Goal: Task Accomplishment & Management: Use online tool/utility

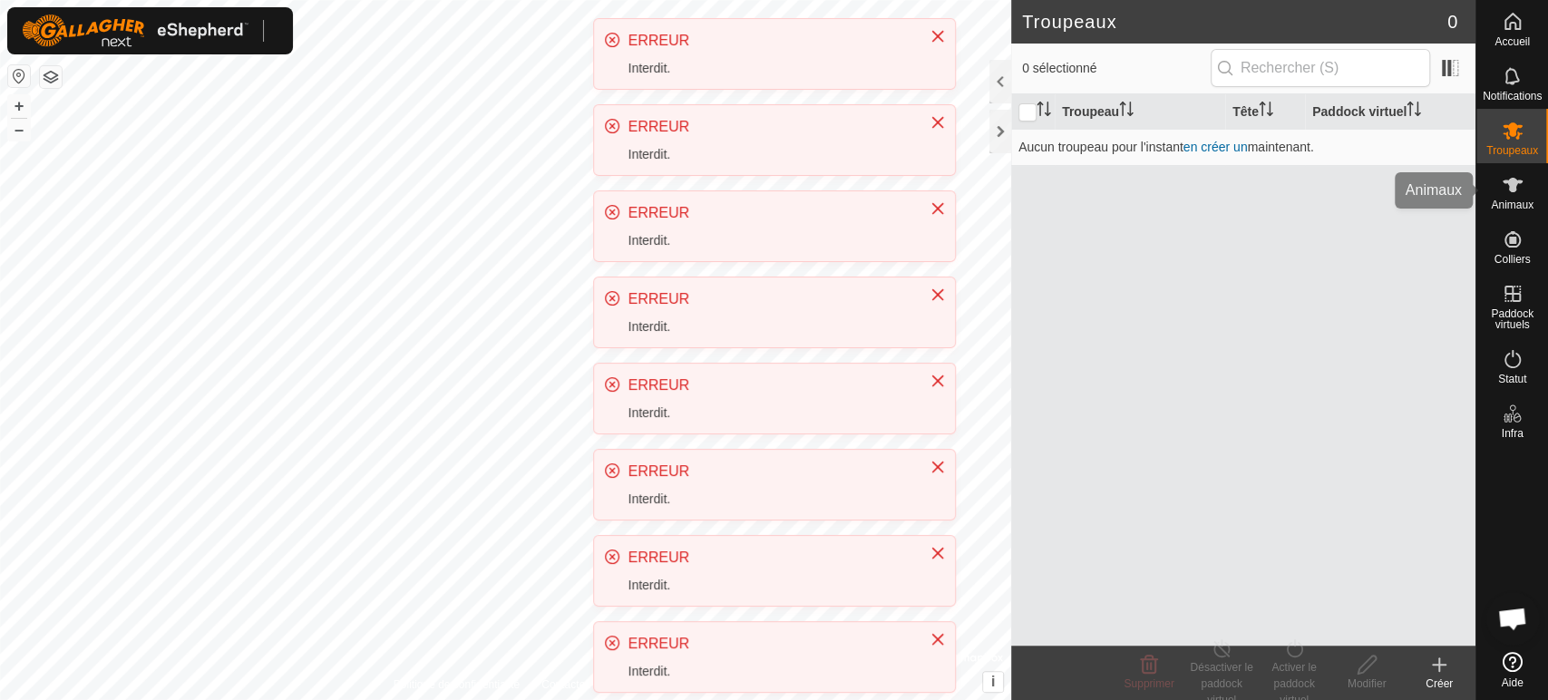
scroll to position [377, 0]
click at [1526, 186] on es-animals-svg-icon at bounding box center [1512, 184] width 33 height 29
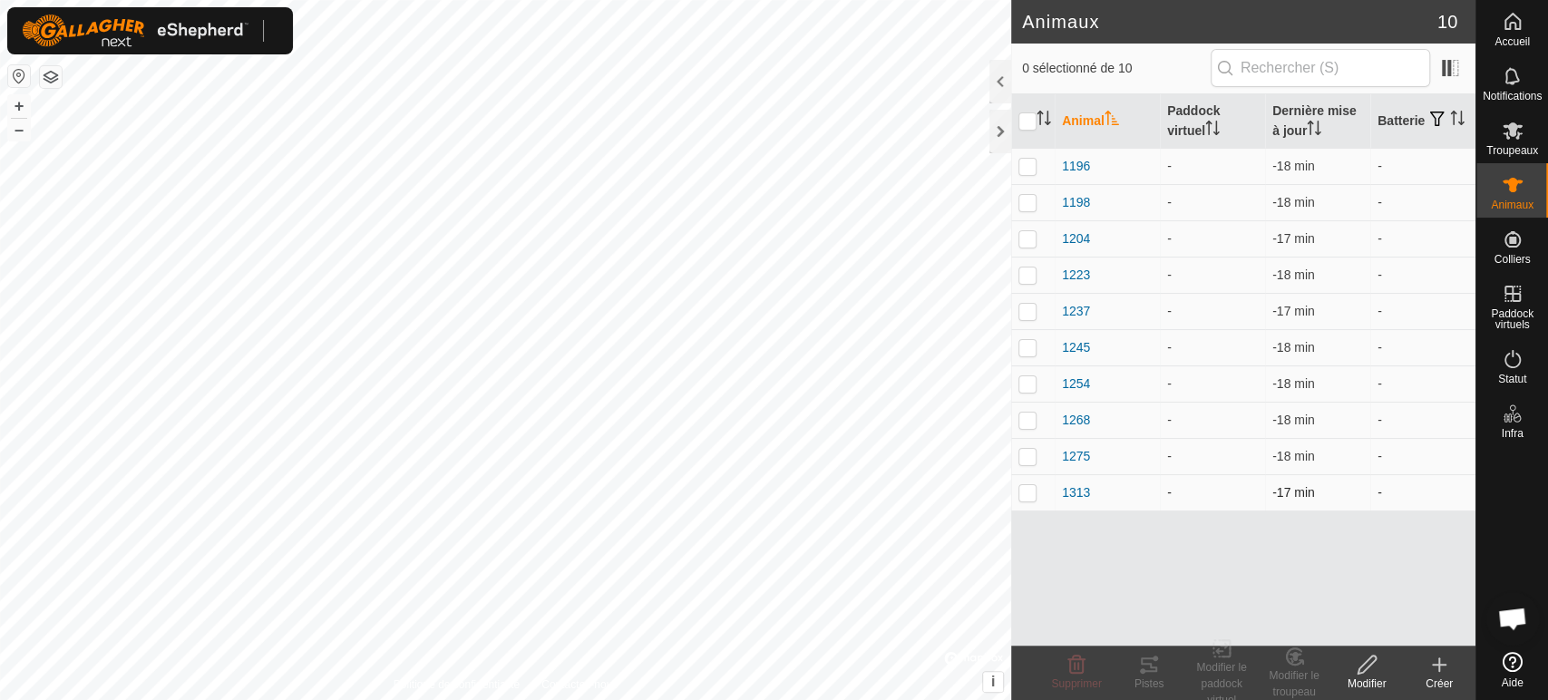
click at [1030, 490] on p-checkbox at bounding box center [1027, 492] width 18 height 15
checkbox input "true"
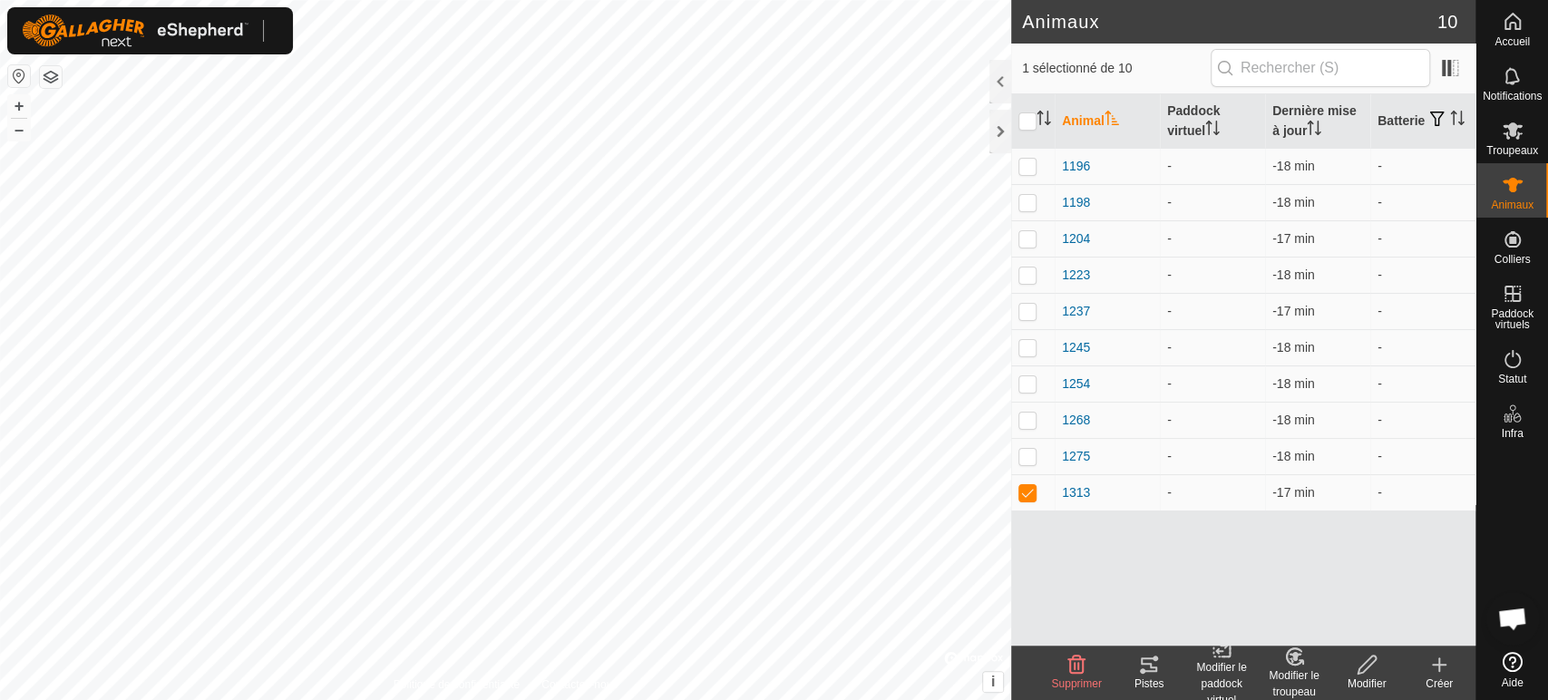
click at [1148, 664] on icon at bounding box center [1148, 664] width 16 height 15
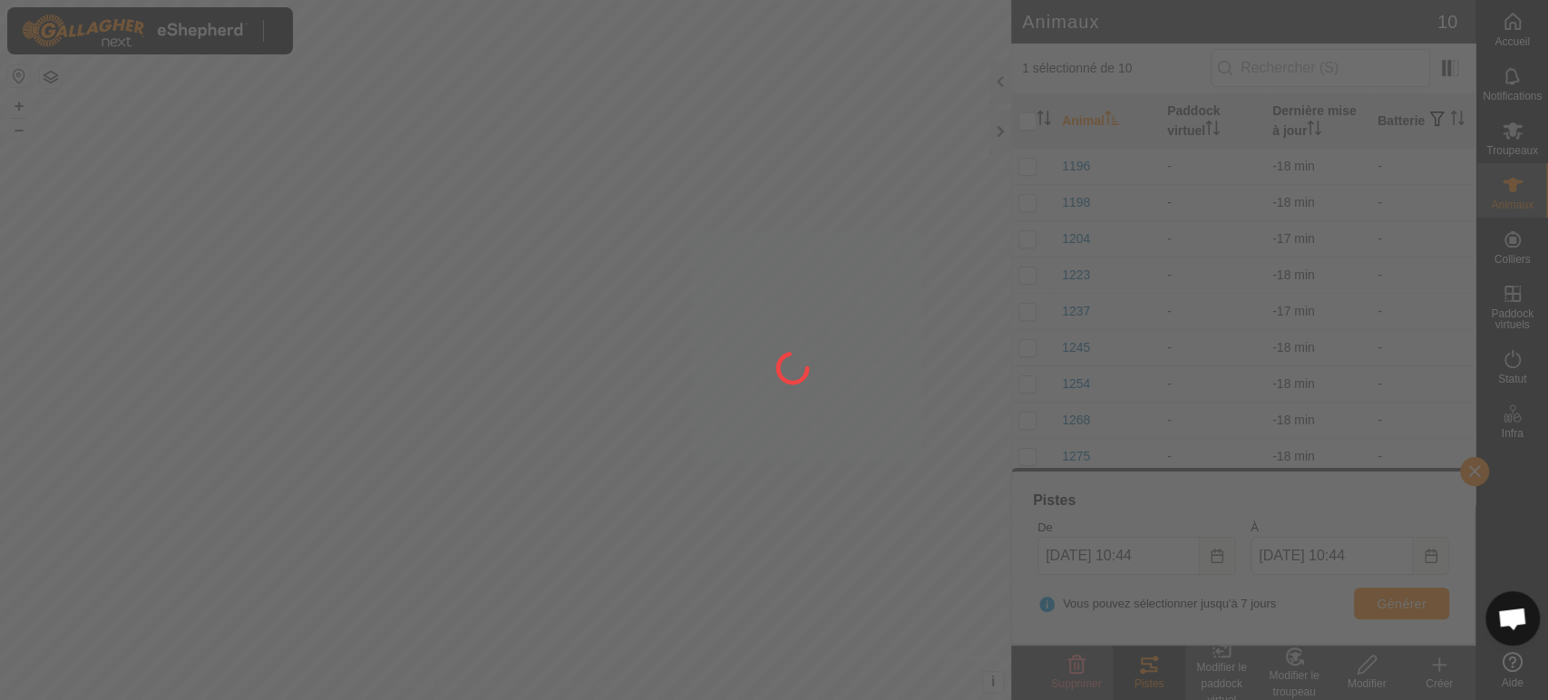
click at [1159, 545] on div at bounding box center [774, 350] width 1548 height 700
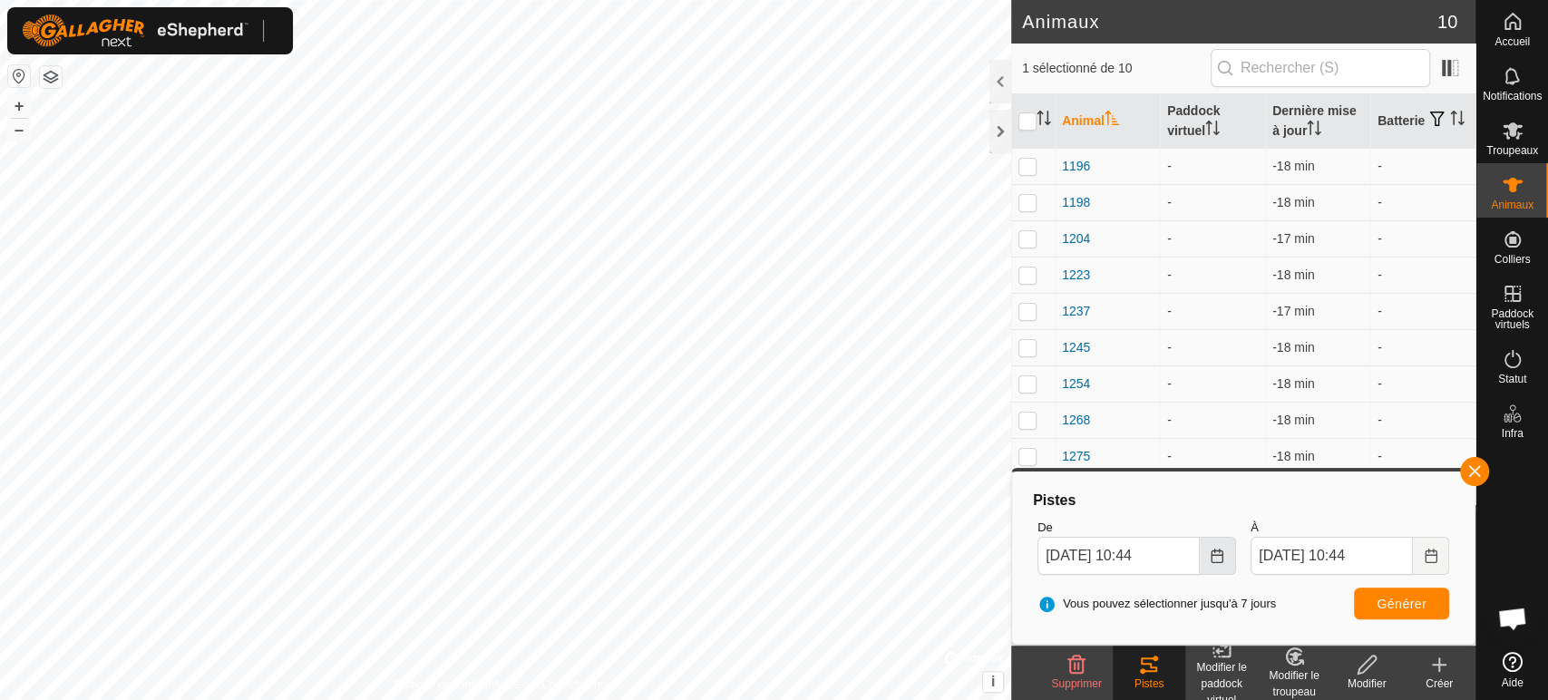
click at [1218, 556] on icon "Choose Date" at bounding box center [1216, 555] width 15 height 15
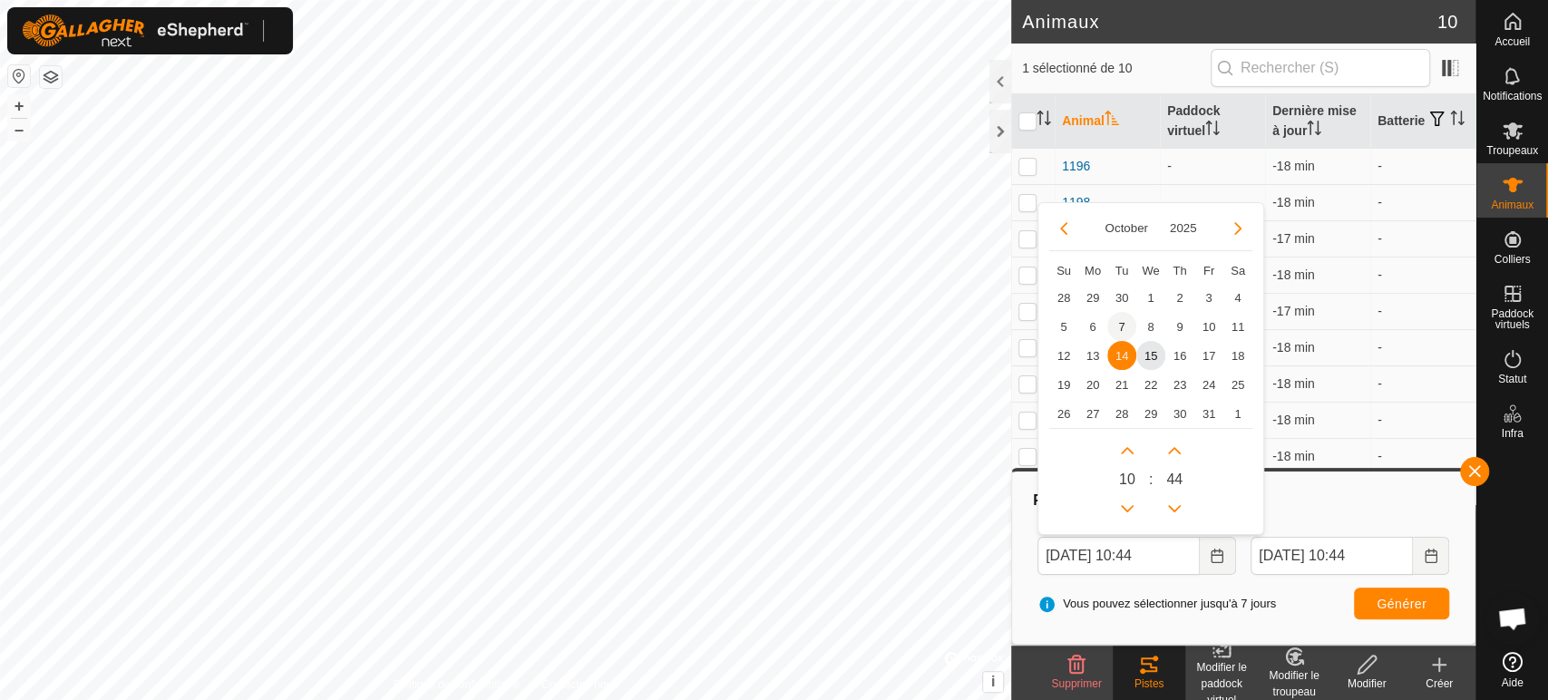
click at [1122, 324] on span "7" at bounding box center [1121, 326] width 29 height 29
type input "[DATE] 10:44"
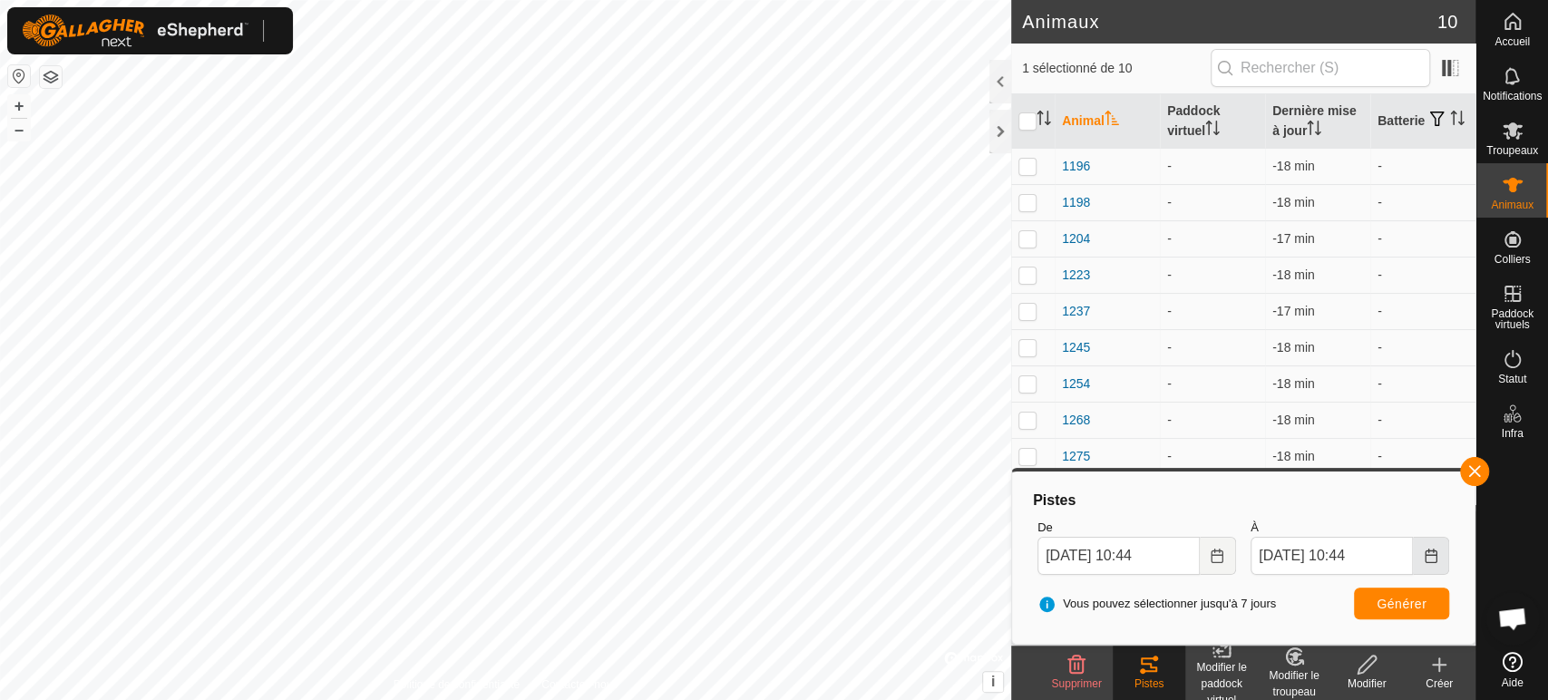
click at [1429, 549] on icon "Choose Date" at bounding box center [1430, 555] width 12 height 15
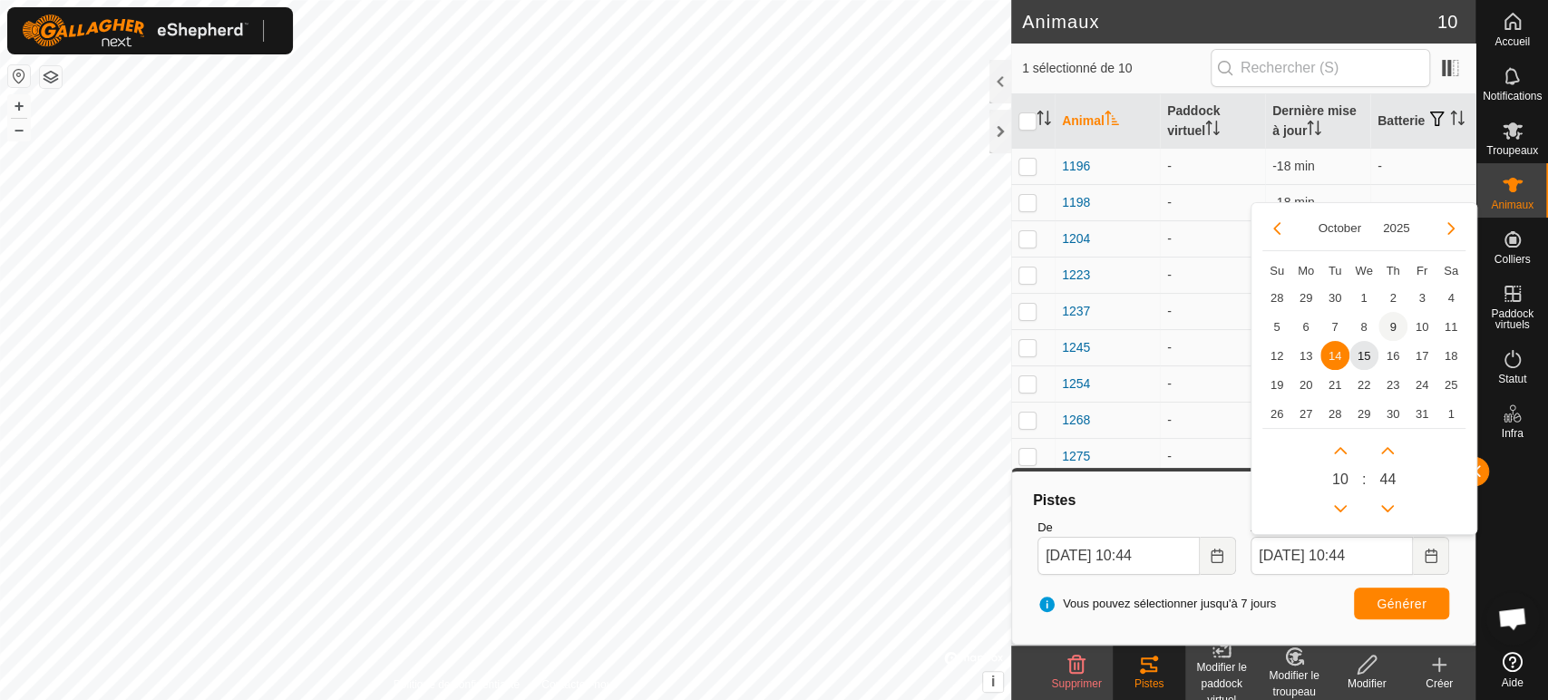
click at [1383, 327] on span "9" at bounding box center [1392, 326] width 29 height 29
type input "[DATE] 10:44"
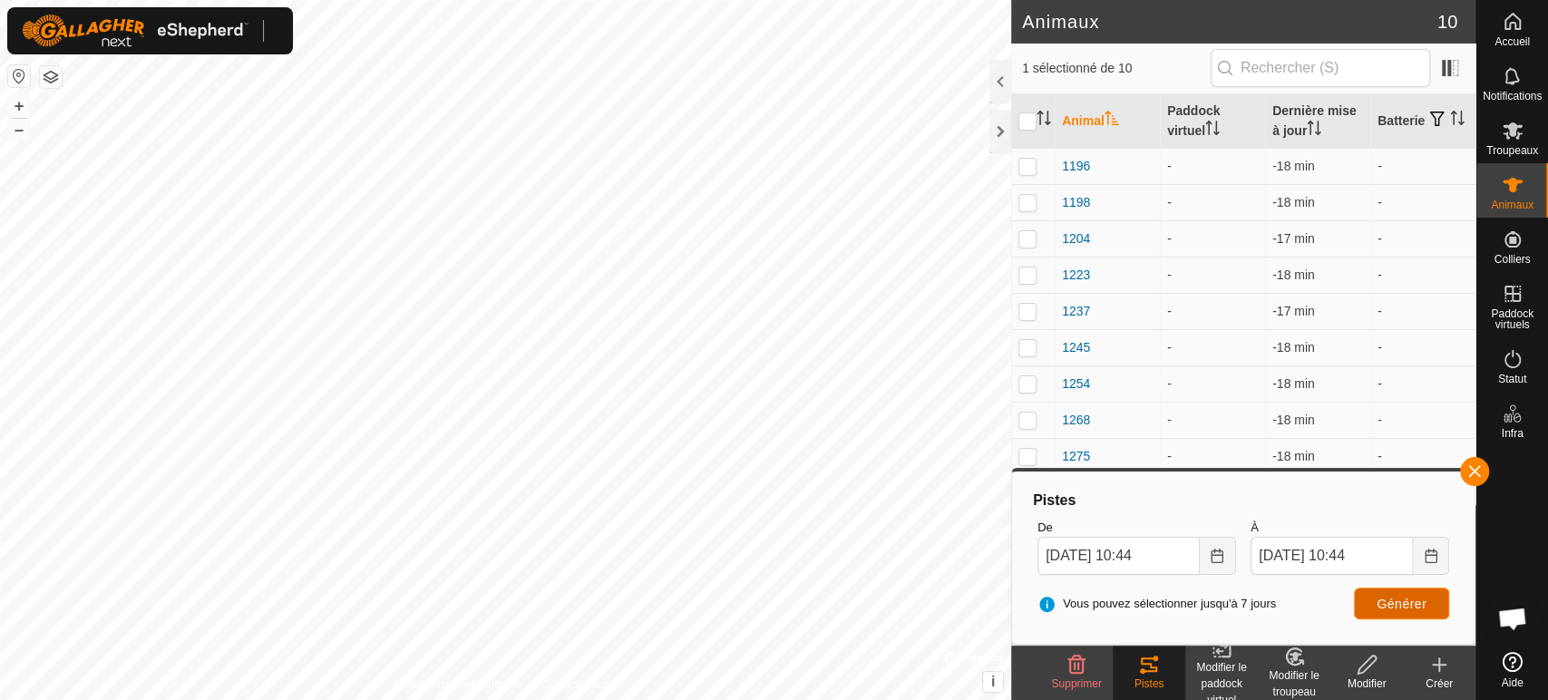
click at [1410, 599] on span "Générer" at bounding box center [1401, 604] width 50 height 15
click at [1034, 454] on p-checkbox at bounding box center [1027, 456] width 18 height 15
checkbox input "true"
click at [1391, 607] on span "Générer" at bounding box center [1401, 604] width 50 height 15
click at [1031, 422] on p-checkbox at bounding box center [1027, 419] width 18 height 15
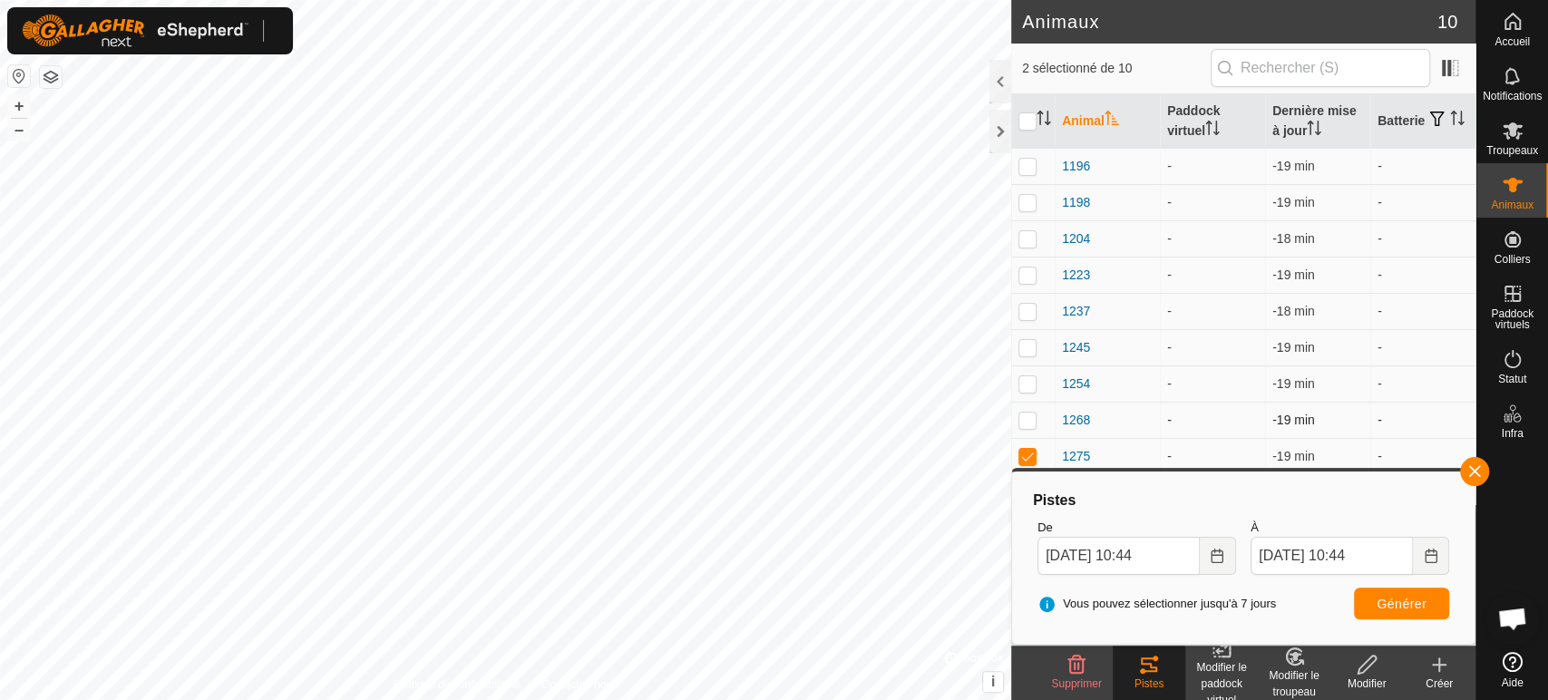
checkbox input "true"
click at [1025, 467] on td at bounding box center [1033, 456] width 44 height 36
checkbox input "false"
click at [1392, 597] on span "Générer" at bounding box center [1401, 604] width 50 height 15
click at [1026, 412] on p-checkbox at bounding box center [1027, 419] width 18 height 15
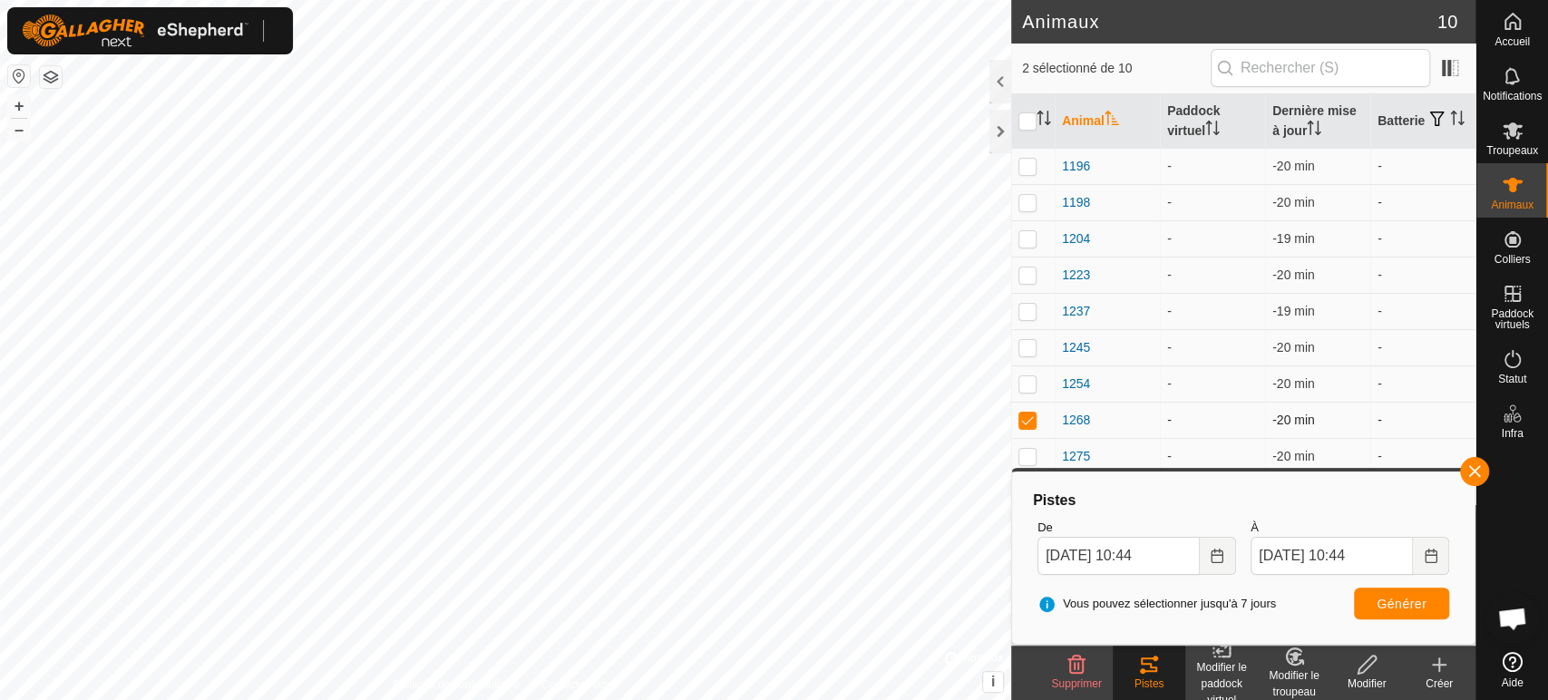
checkbox input "false"
drag, startPoint x: 1026, startPoint y: 386, endPoint x: 1031, endPoint y: 397, distance: 11.8
click at [1026, 388] on p-checkbox at bounding box center [1027, 383] width 18 height 15
checkbox input "true"
click at [1385, 601] on span "Générer" at bounding box center [1401, 604] width 50 height 15
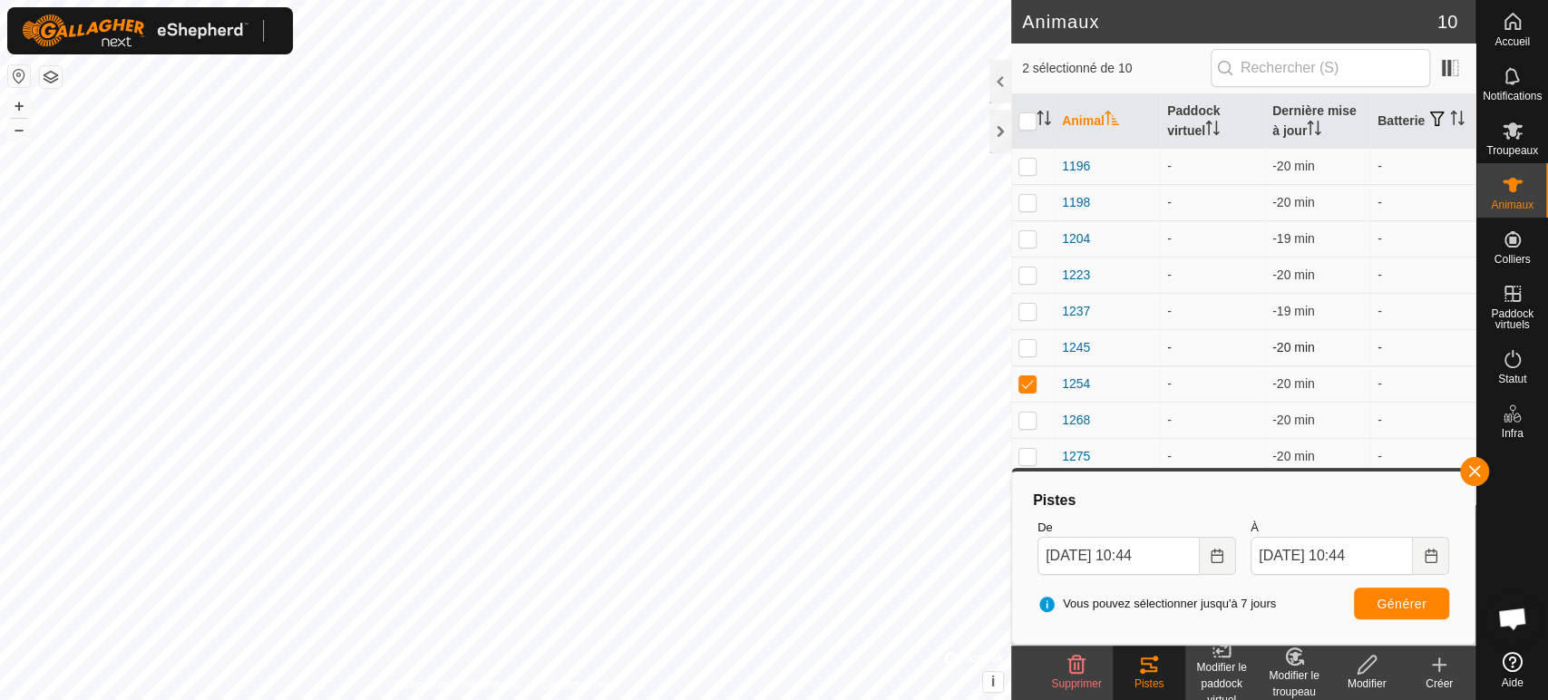
click at [1034, 346] on p-checkbox at bounding box center [1027, 347] width 18 height 15
checkbox input "true"
drag, startPoint x: 1023, startPoint y: 381, endPoint x: 1036, endPoint y: 383, distance: 13.7
click at [1024, 381] on p-checkbox at bounding box center [1027, 383] width 18 height 15
checkbox input "false"
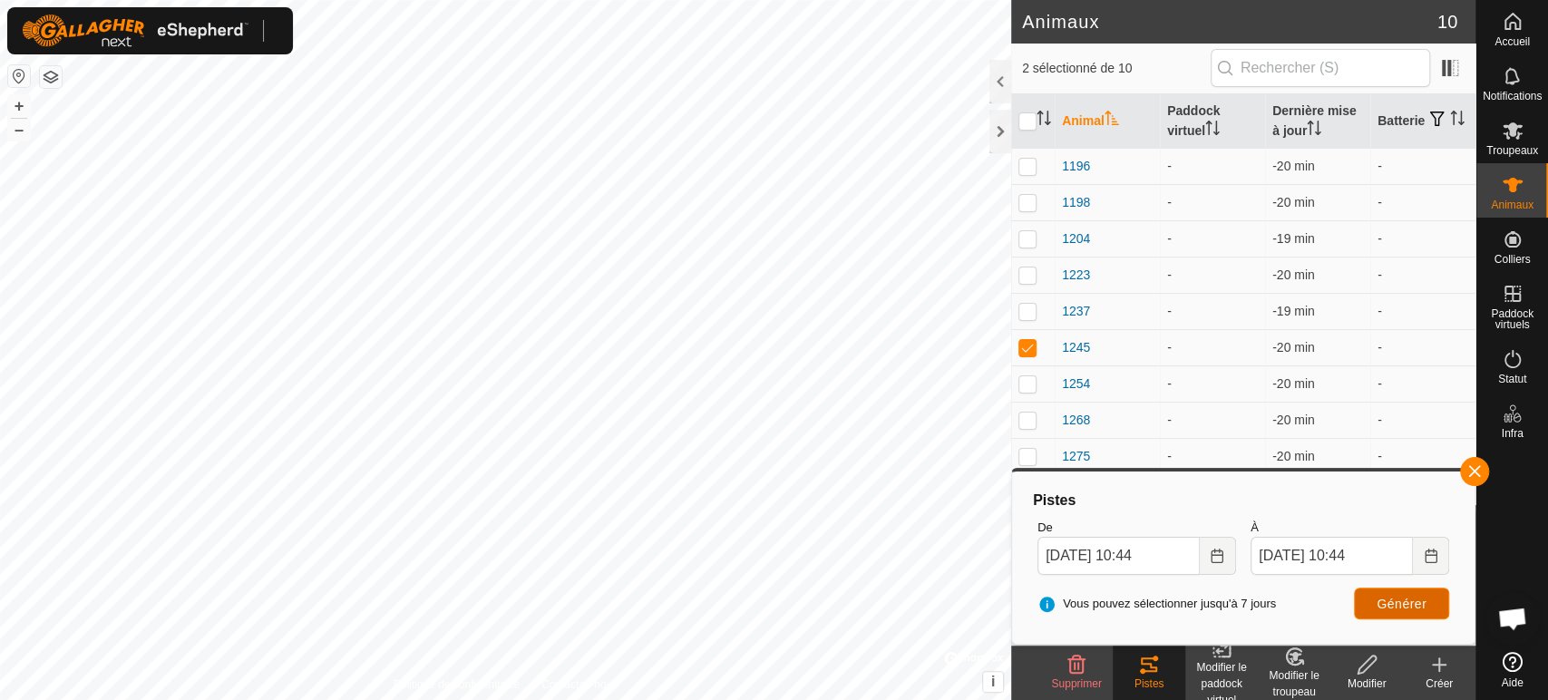
click at [1419, 610] on button "Générer" at bounding box center [1401, 603] width 95 height 32
click at [1027, 309] on p-checkbox at bounding box center [1027, 311] width 18 height 15
checkbox input "true"
click at [1030, 350] on p-checkbox at bounding box center [1027, 347] width 18 height 15
checkbox input "false"
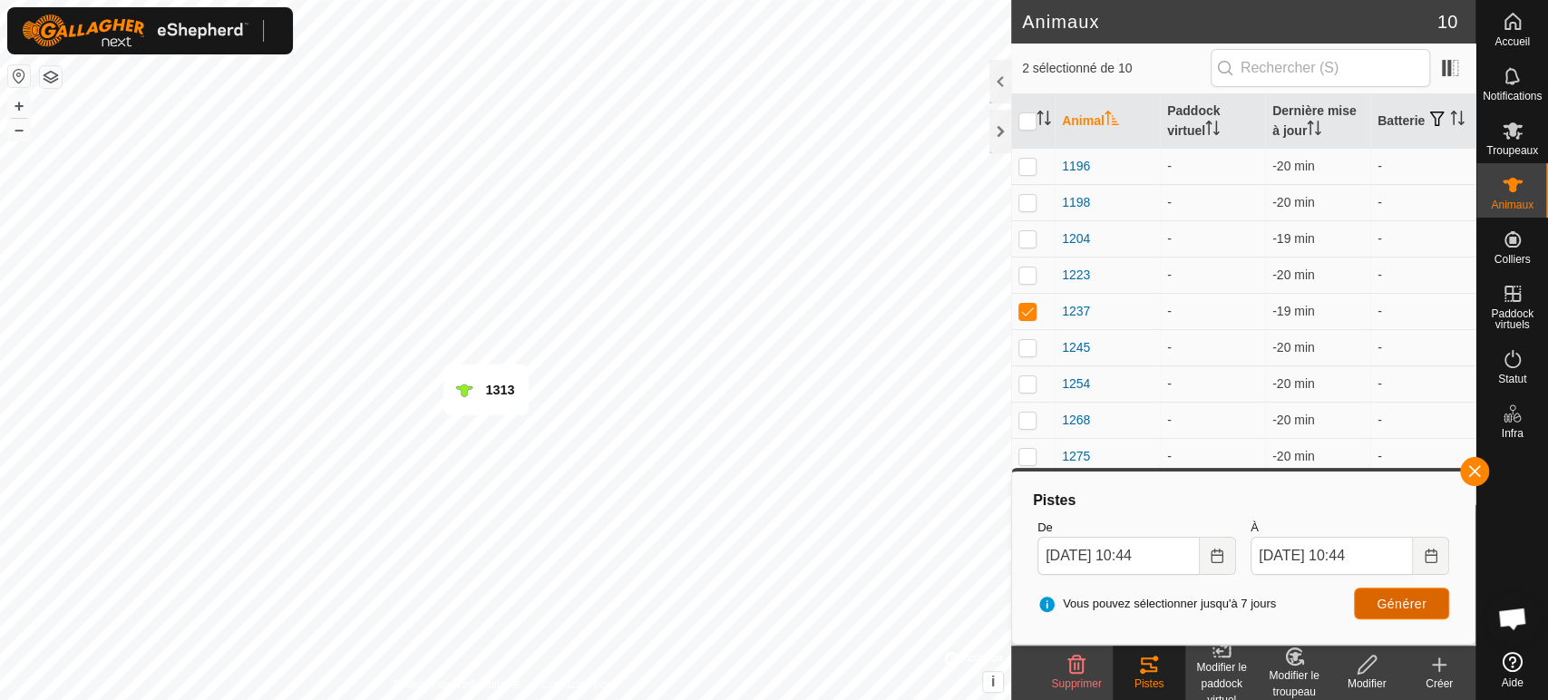
click at [1416, 597] on span "Générer" at bounding box center [1401, 604] width 50 height 15
click at [1024, 278] on p-checkbox at bounding box center [1027, 274] width 18 height 15
checkbox input "true"
click at [1024, 321] on td at bounding box center [1033, 311] width 44 height 36
checkbox input "false"
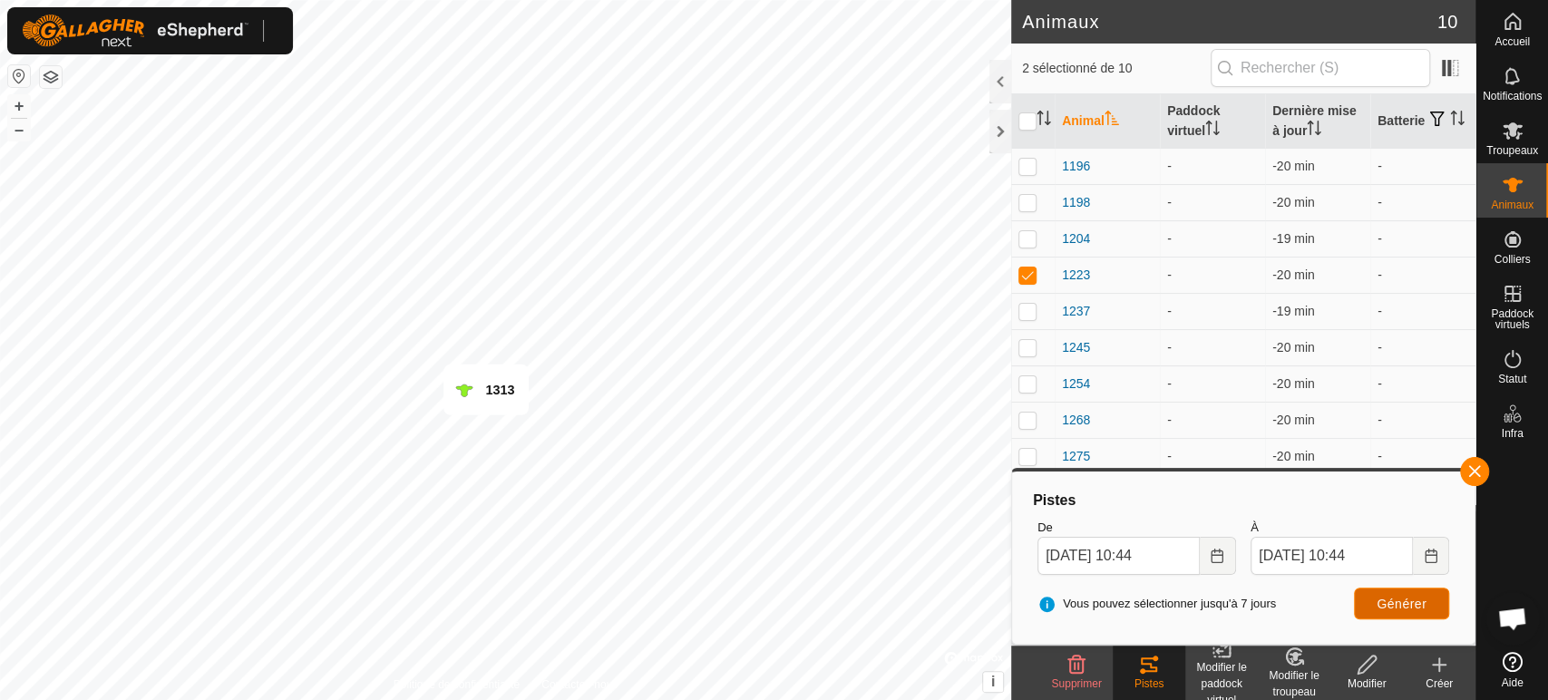
click at [1385, 597] on span "Générer" at bounding box center [1401, 604] width 50 height 15
click at [1023, 245] on p-checkbox at bounding box center [1027, 238] width 18 height 15
checkbox input "true"
click at [1024, 274] on p-checkbox at bounding box center [1027, 274] width 18 height 15
checkbox input "false"
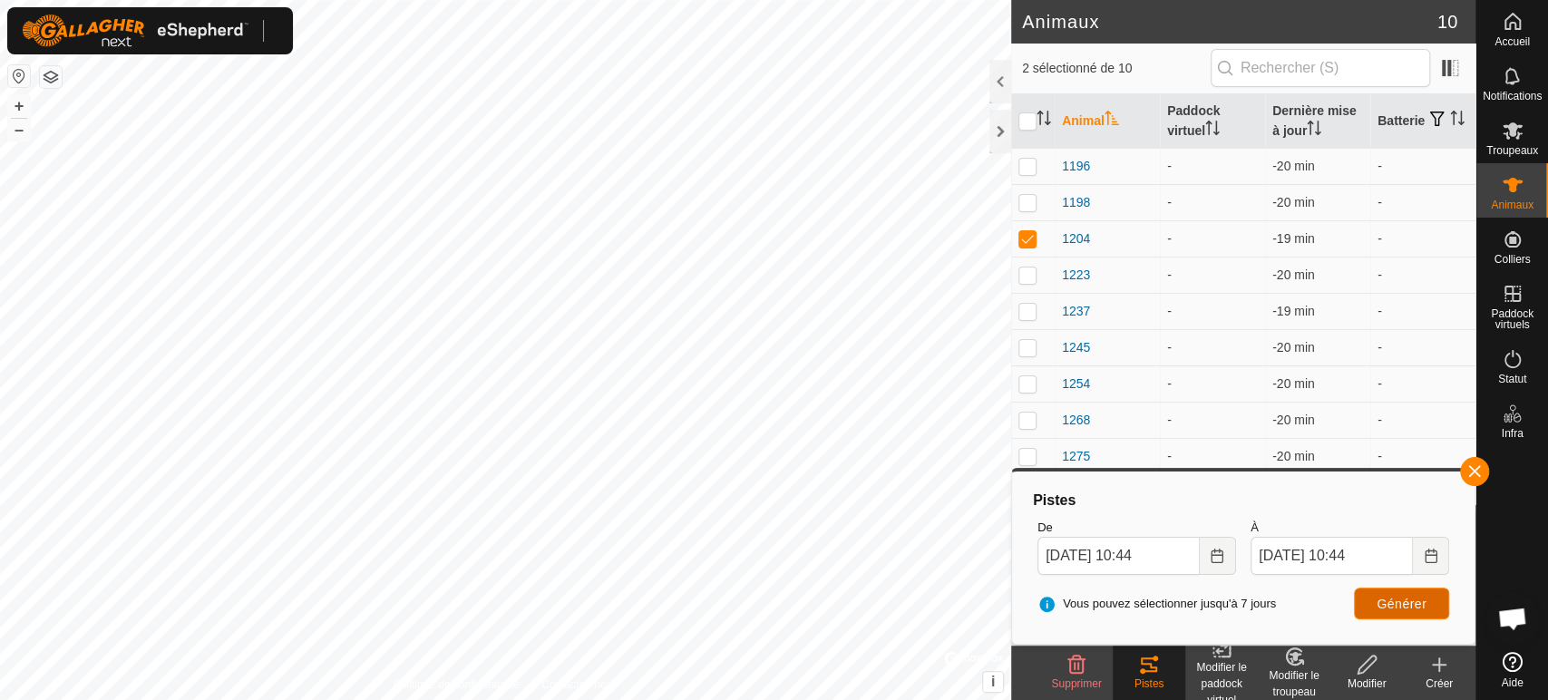
click at [1422, 614] on button "Générer" at bounding box center [1401, 603] width 95 height 32
click at [1028, 207] on p-checkbox at bounding box center [1027, 202] width 18 height 15
checkbox input "true"
click at [1024, 233] on p-checkbox at bounding box center [1027, 238] width 18 height 15
checkbox input "false"
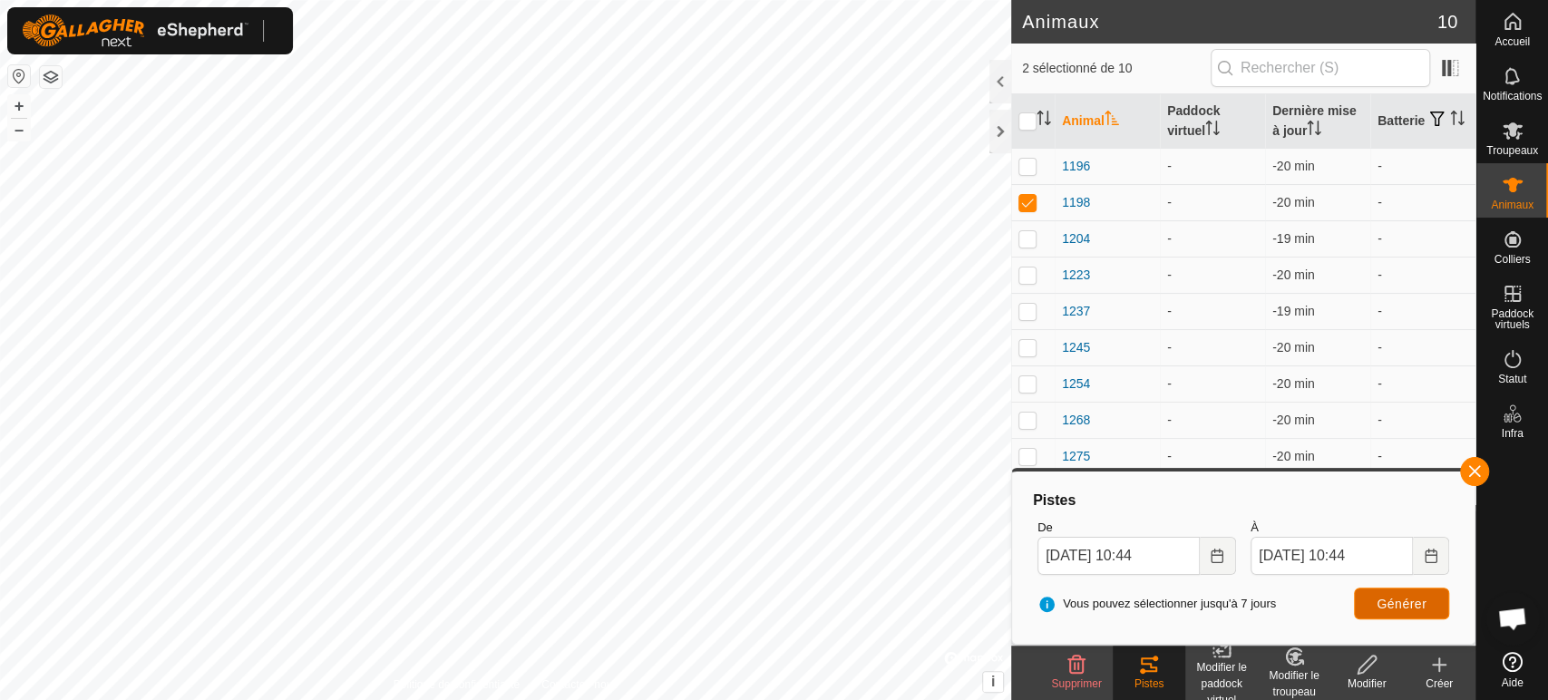
click at [1407, 609] on span "Générer" at bounding box center [1401, 604] width 50 height 15
drag, startPoint x: 1030, startPoint y: 162, endPoint x: 1024, endPoint y: 198, distance: 35.8
click at [1029, 162] on p-checkbox at bounding box center [1027, 166] width 18 height 15
checkbox input "true"
drag, startPoint x: 1023, startPoint y: 206, endPoint x: 1168, endPoint y: 334, distance: 193.3
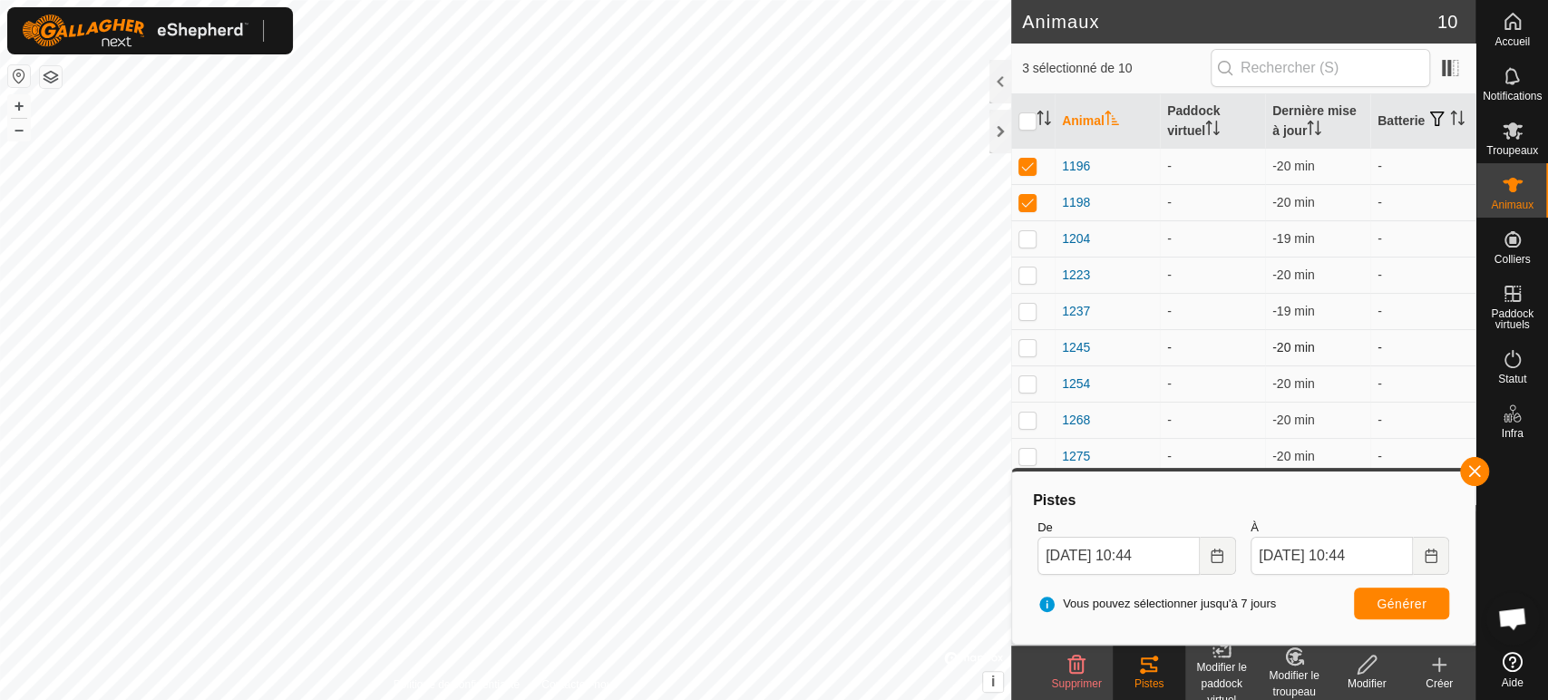
click at [1024, 207] on p-checkbox at bounding box center [1027, 202] width 18 height 15
checkbox input "false"
click at [1383, 594] on button "Générer" at bounding box center [1401, 603] width 95 height 32
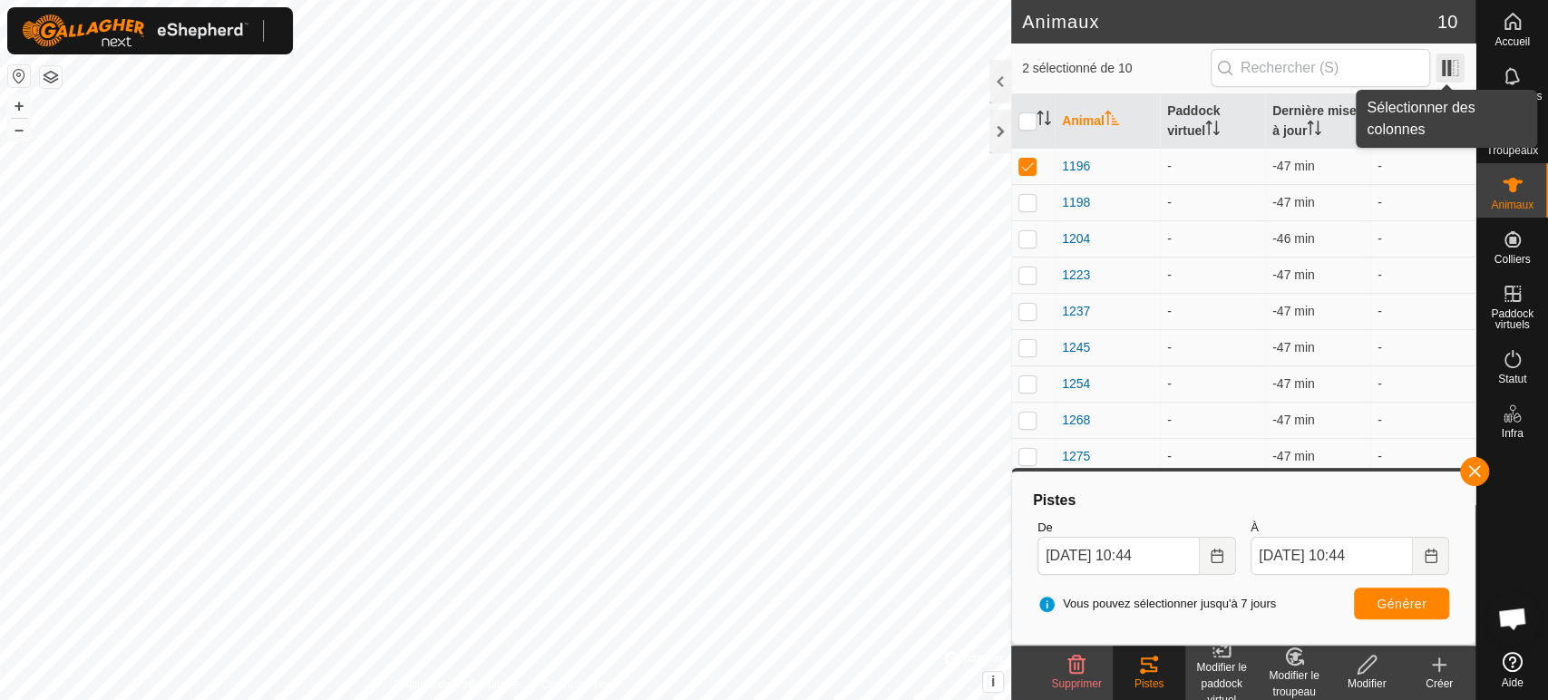
click at [1447, 63] on span at bounding box center [1449, 67] width 29 height 29
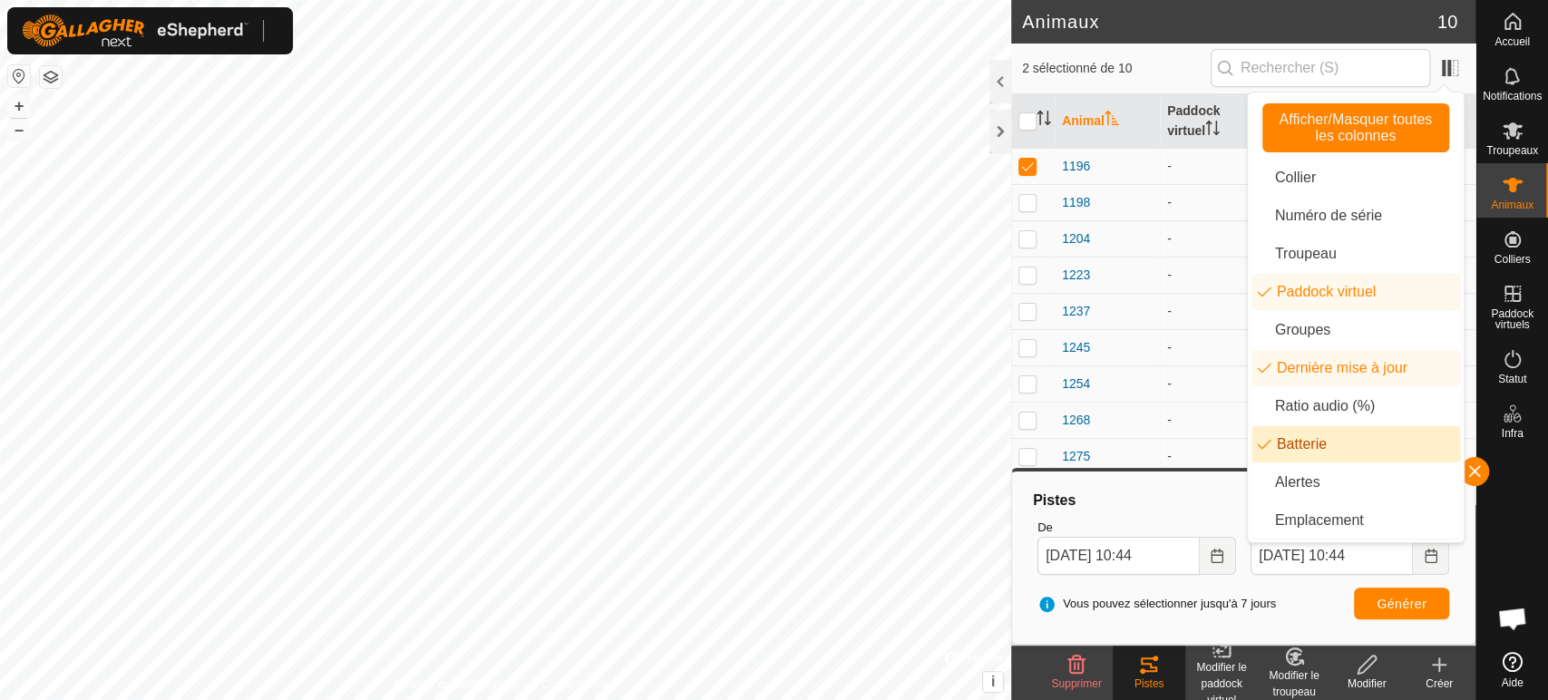
click at [1197, 22] on h2 "Animaux" at bounding box center [1229, 22] width 415 height 22
